Goal: Task Accomplishment & Management: Use online tool/utility

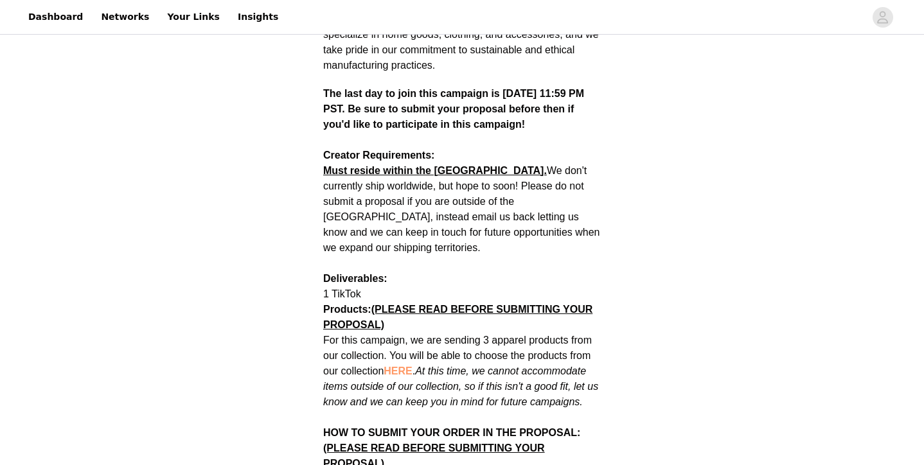
scroll to position [545, 0]
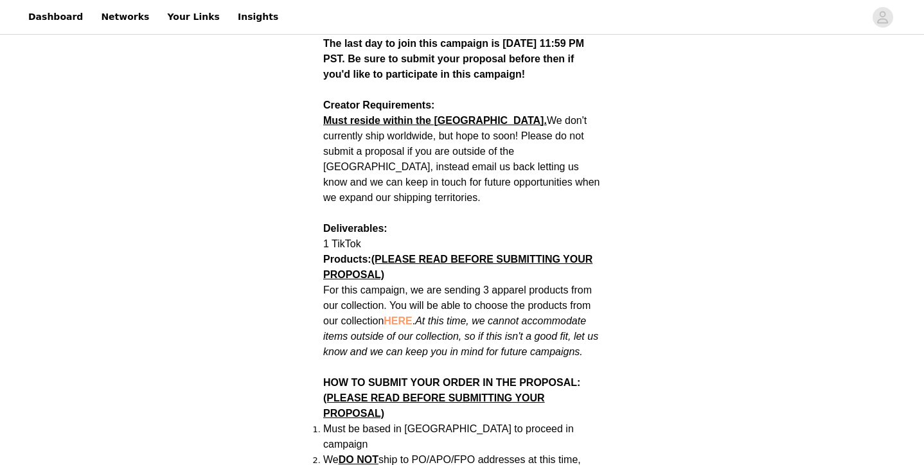
click at [404, 315] on span "HERE" at bounding box center [397, 320] width 28 height 11
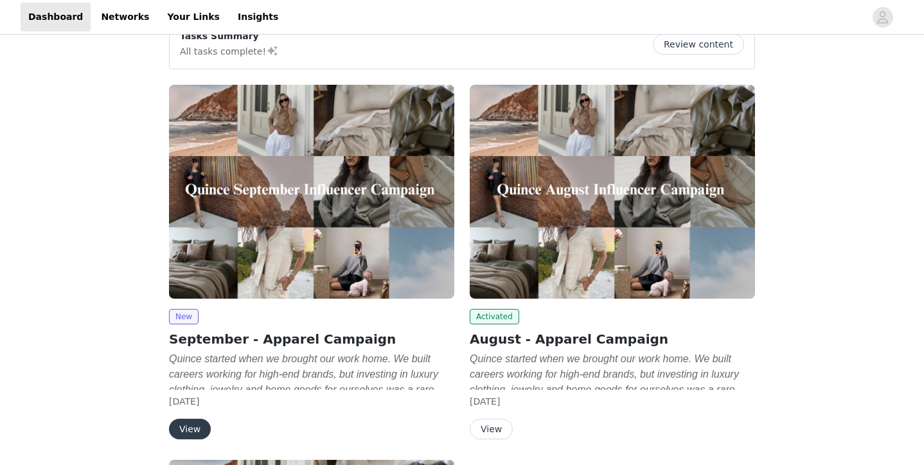
scroll to position [70, 0]
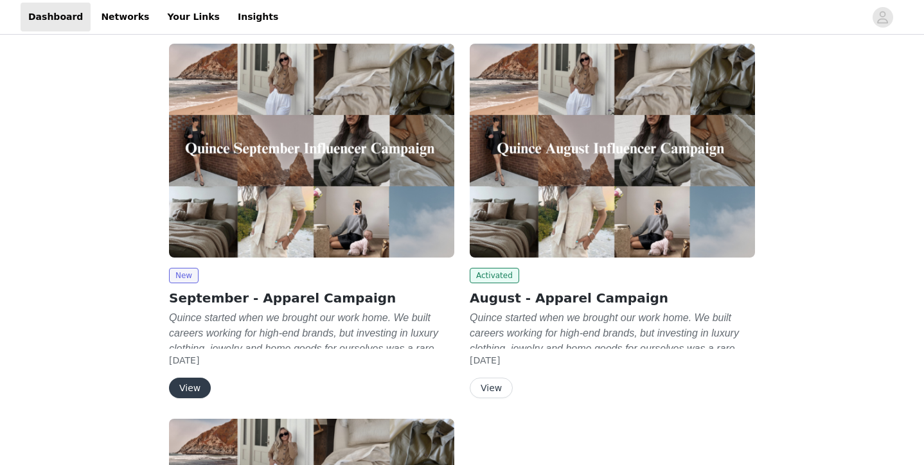
click at [189, 396] on button "View" at bounding box center [190, 388] width 42 height 21
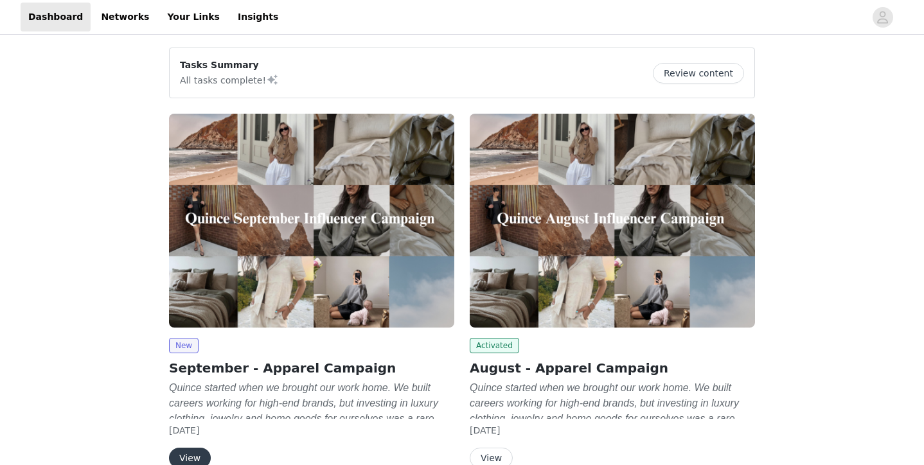
scroll to position [96, 0]
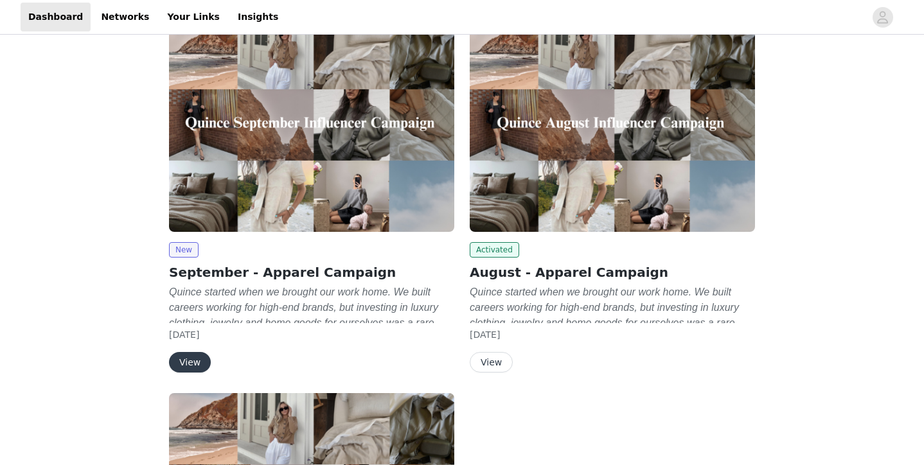
click at [191, 351] on div "New September - Apparel Campaign Quince started when we brought our work home. …" at bounding box center [311, 307] width 285 height 130
click at [191, 356] on button "View" at bounding box center [190, 362] width 42 height 21
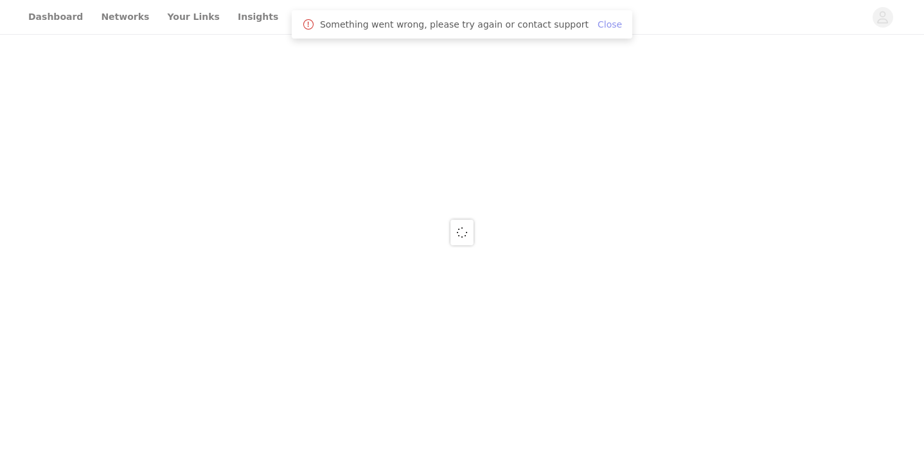
click at [598, 24] on link "Close" at bounding box center [609, 24] width 24 height 10
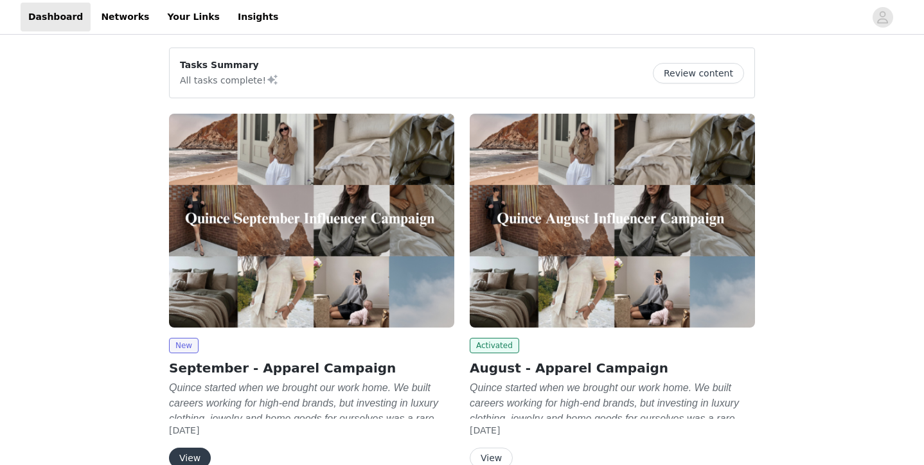
click at [193, 455] on button "View" at bounding box center [190, 458] width 42 height 21
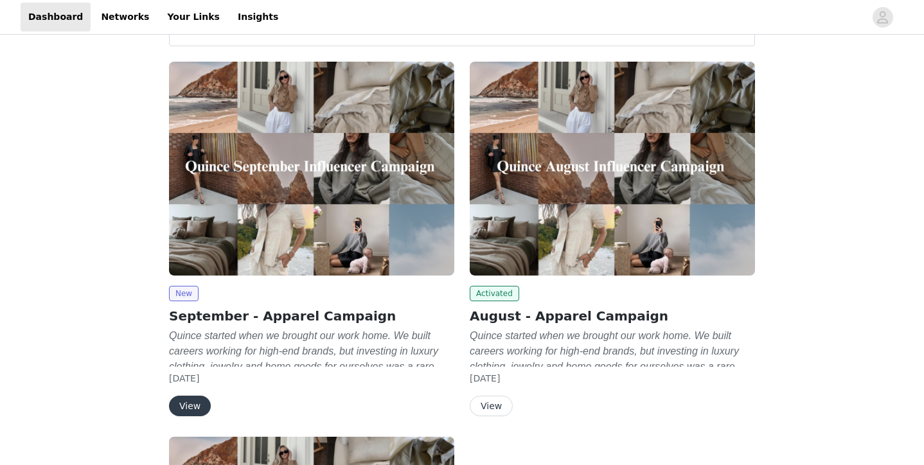
scroll to position [124, 0]
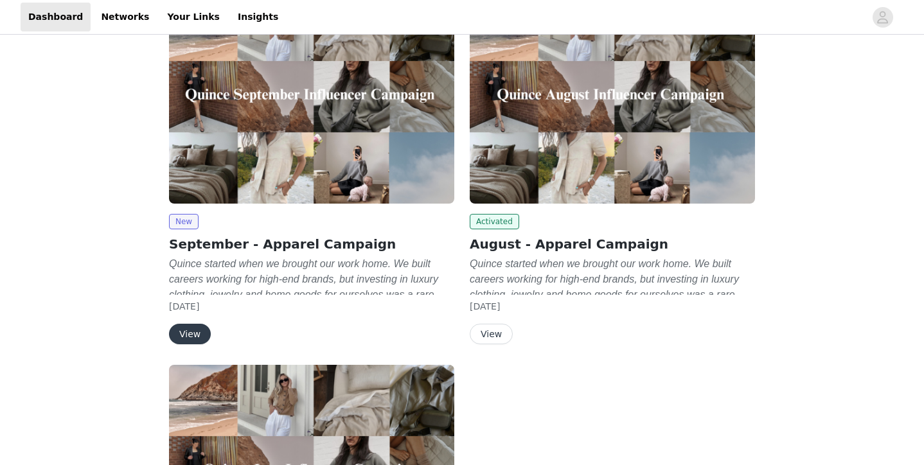
click at [184, 328] on button "View" at bounding box center [190, 334] width 42 height 21
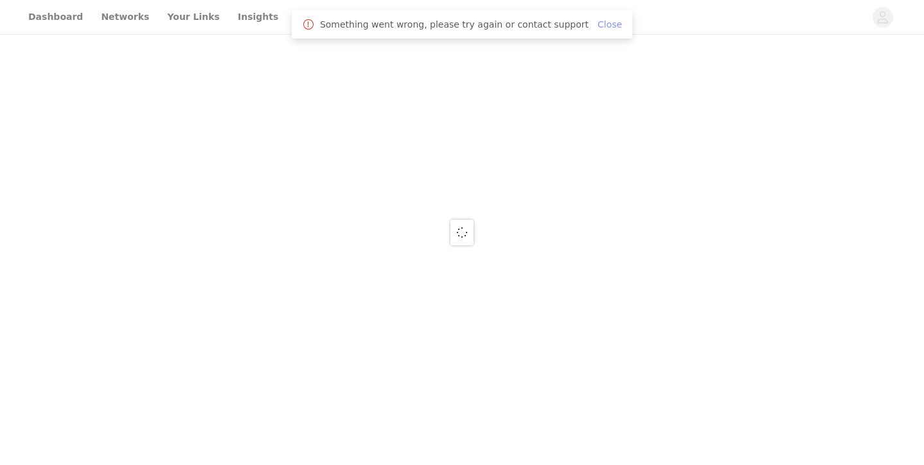
click at [604, 20] on link "Close" at bounding box center [609, 24] width 24 height 10
